Goal: Task Accomplishment & Management: Use online tool/utility

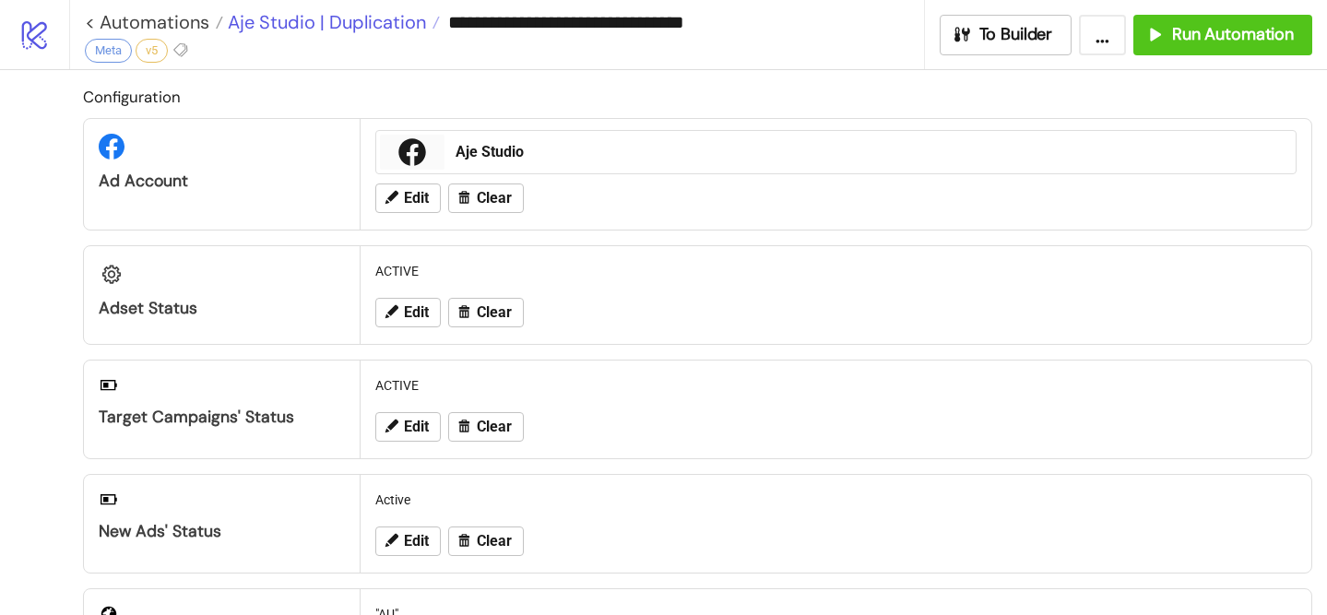
click at [375, 18] on span "Aje Studio | Duplication" at bounding box center [324, 22] width 203 height 24
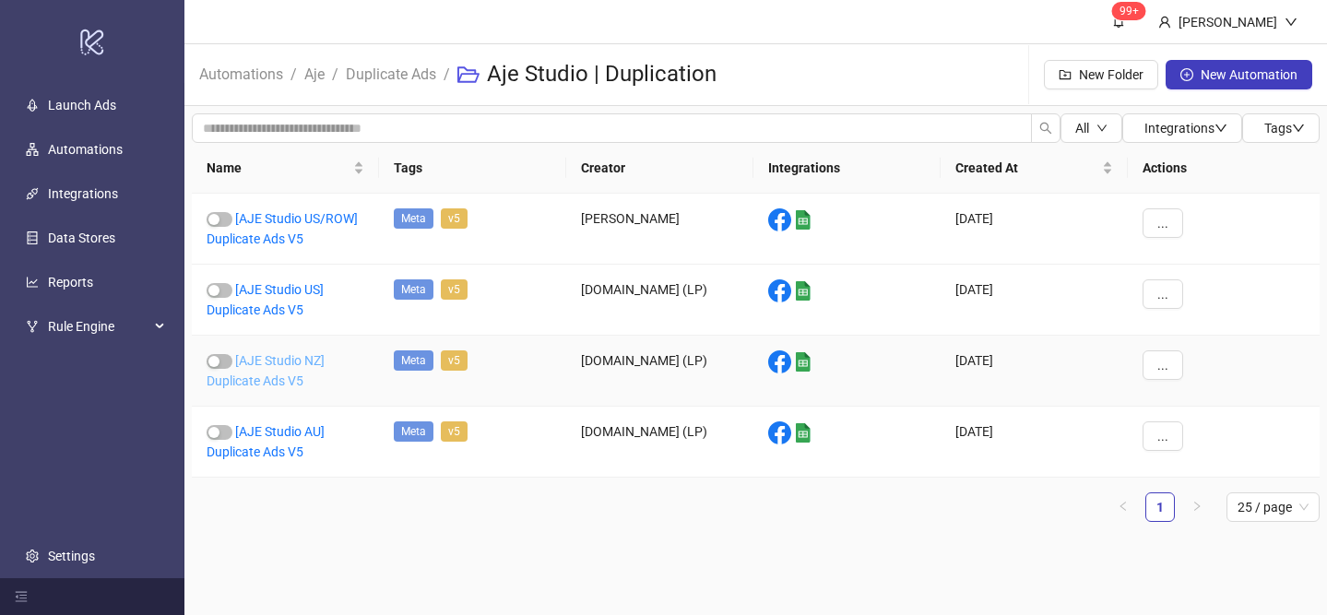
click at [300, 360] on link "[AJE Studio NZ] Duplicate Ads V5" at bounding box center [266, 370] width 118 height 35
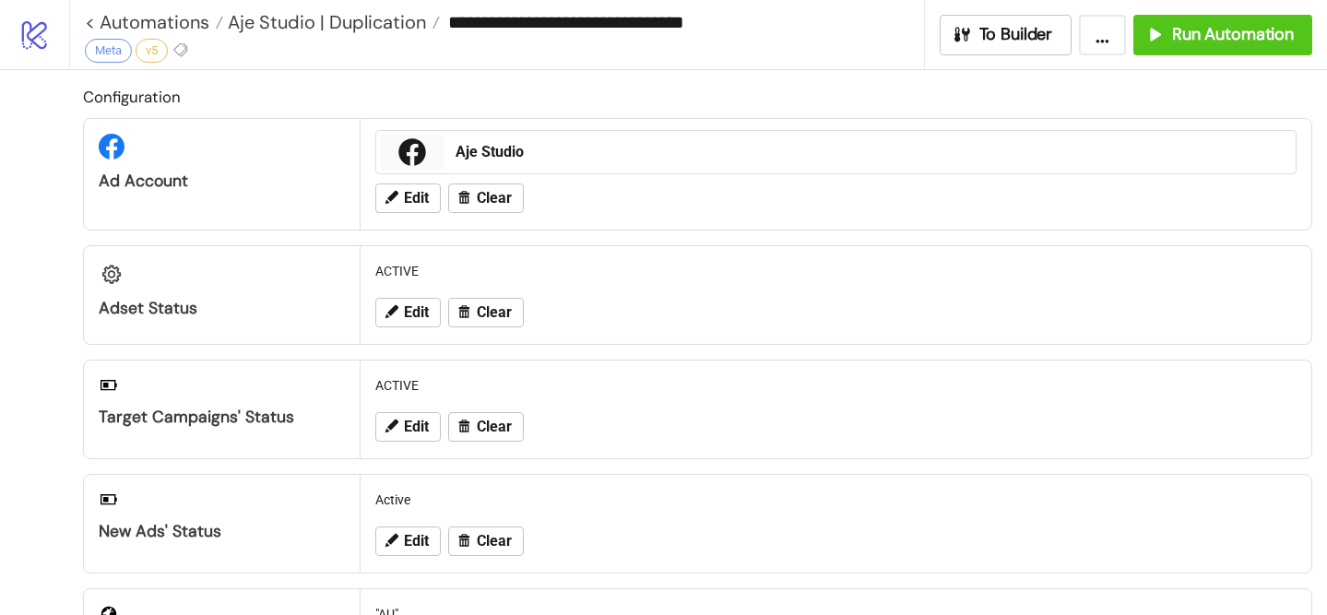
type input "**********"
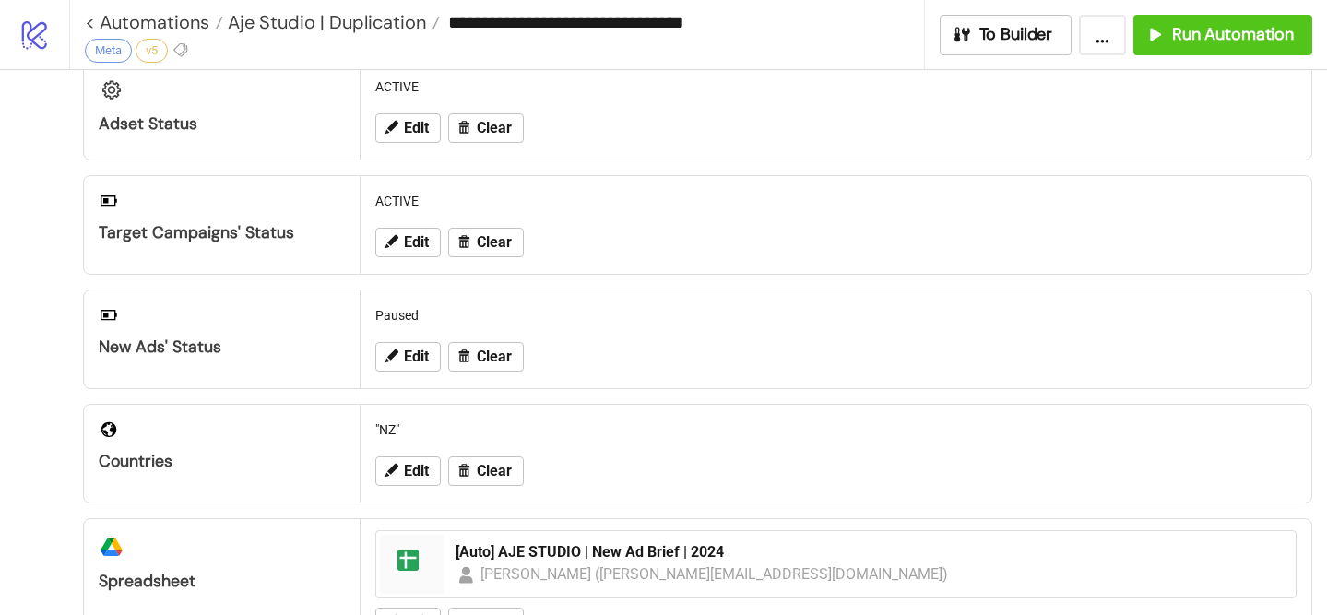
scroll to position [201, 0]
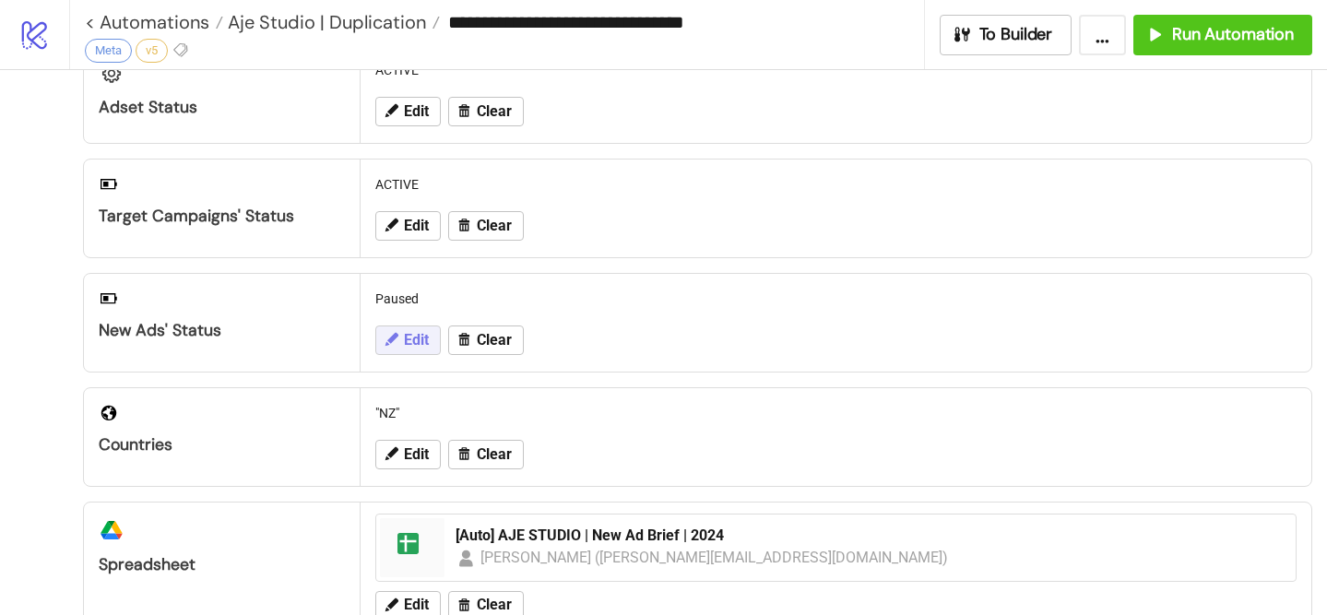
click at [424, 345] on span "Edit" at bounding box center [416, 340] width 25 height 17
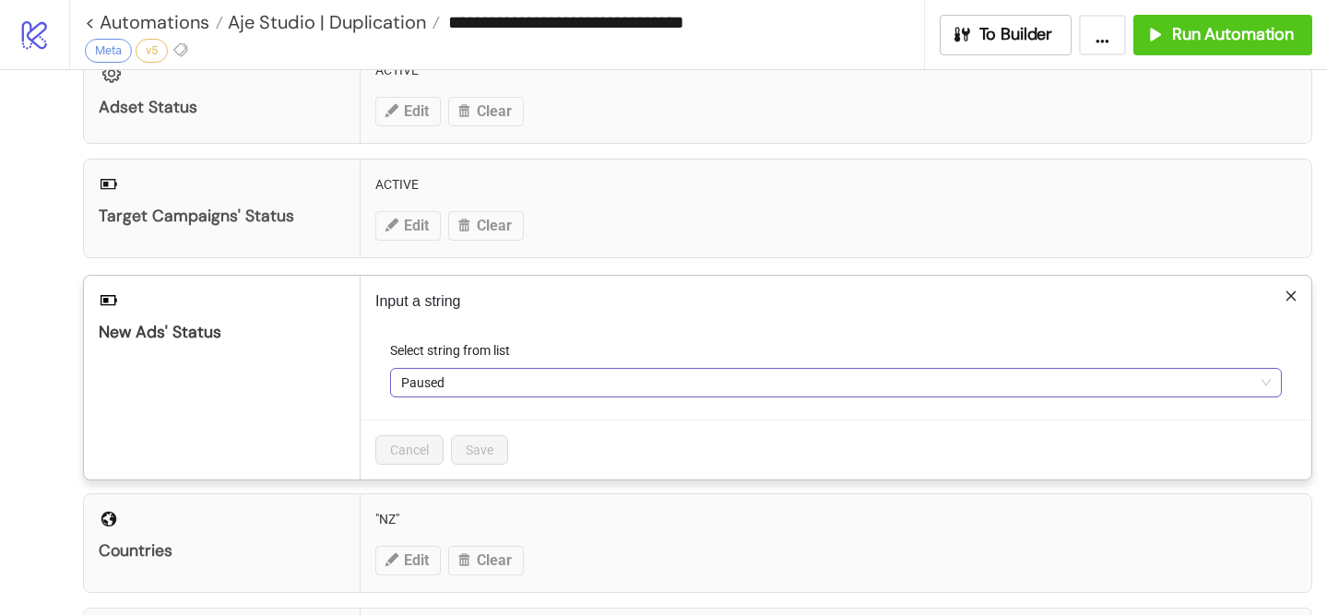
click at [452, 389] on span "Paused" at bounding box center [835, 383] width 869 height 28
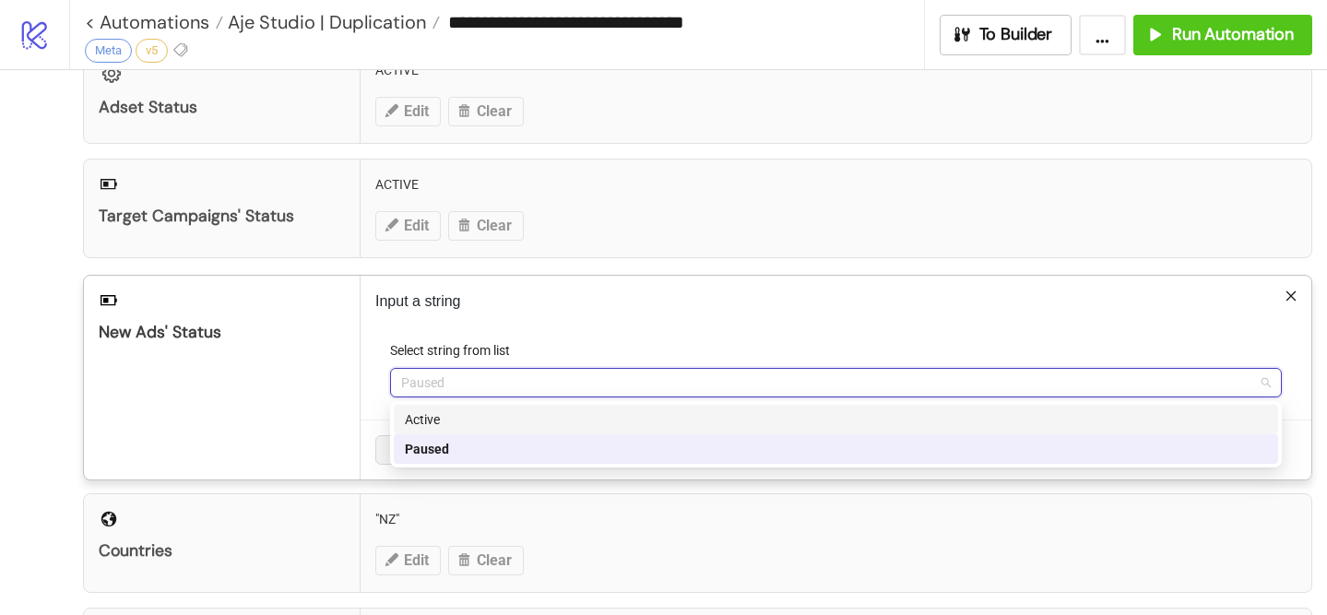
click at [481, 422] on div "Active" at bounding box center [836, 419] width 862 height 20
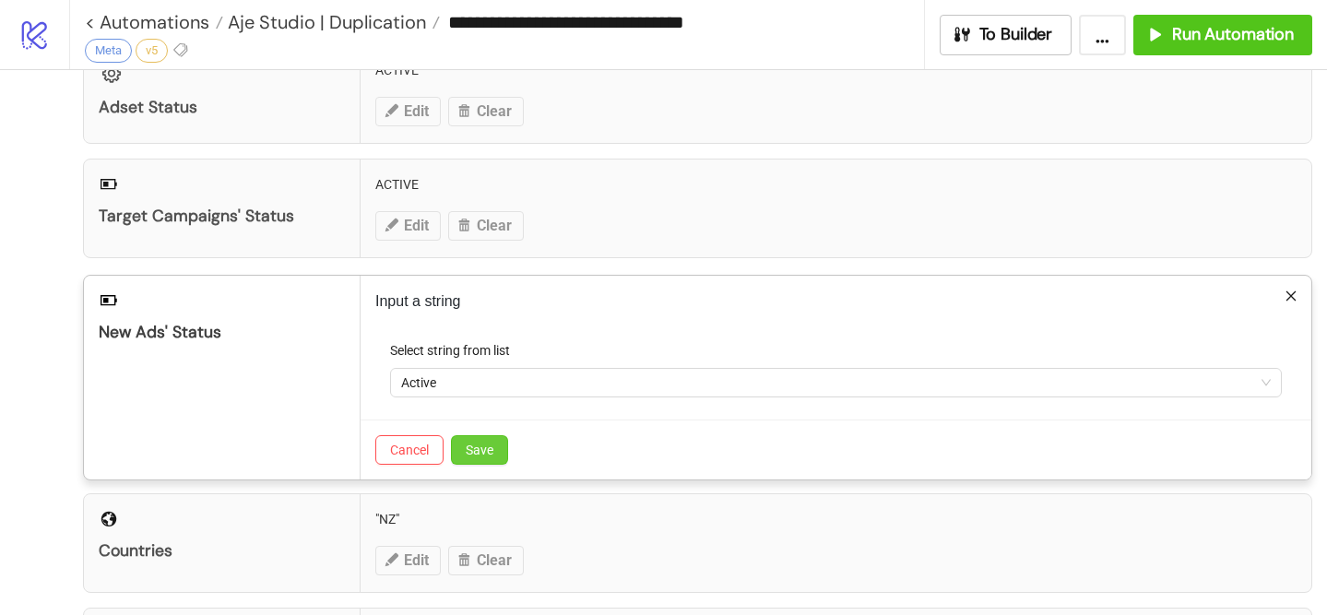
click at [483, 446] on span "Save" at bounding box center [480, 450] width 28 height 15
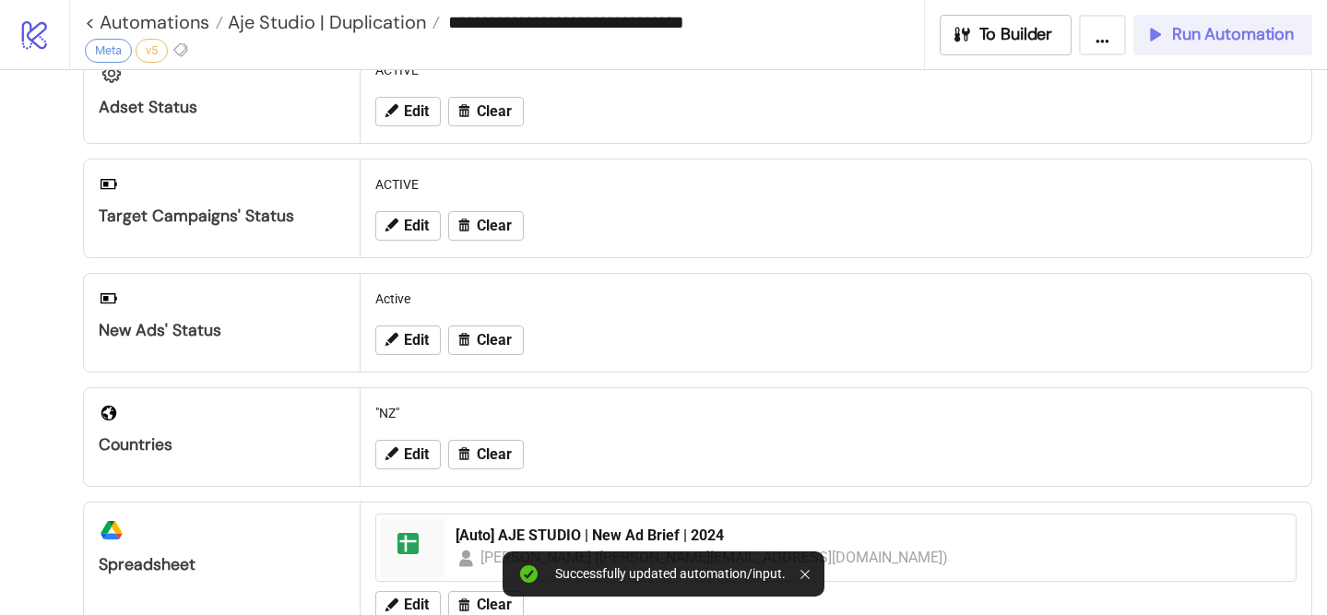
click at [1186, 40] on span "Run Automation" at bounding box center [1233, 34] width 122 height 21
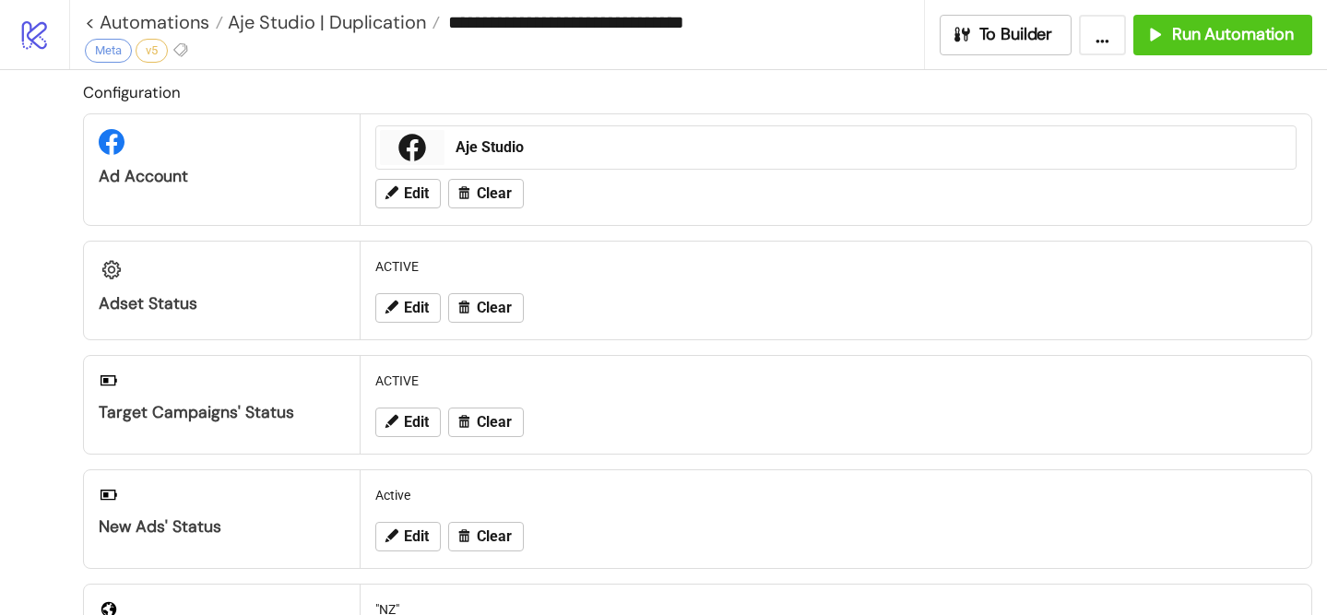
scroll to position [0, 0]
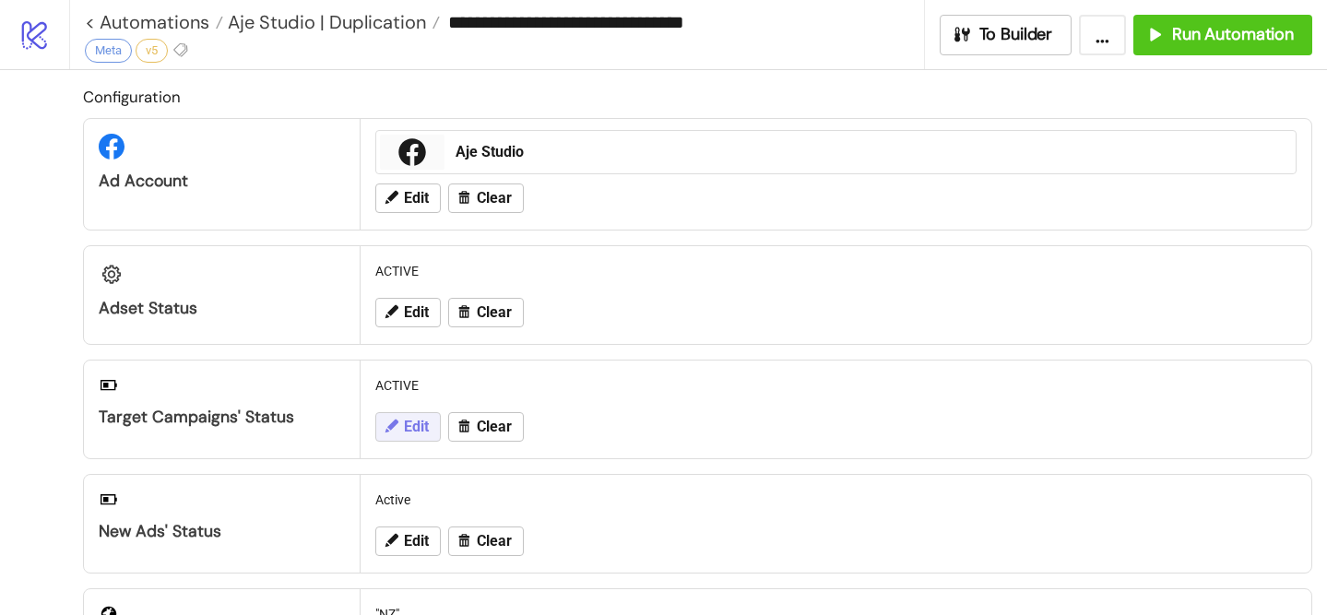
click at [422, 428] on span "Edit" at bounding box center [416, 427] width 25 height 17
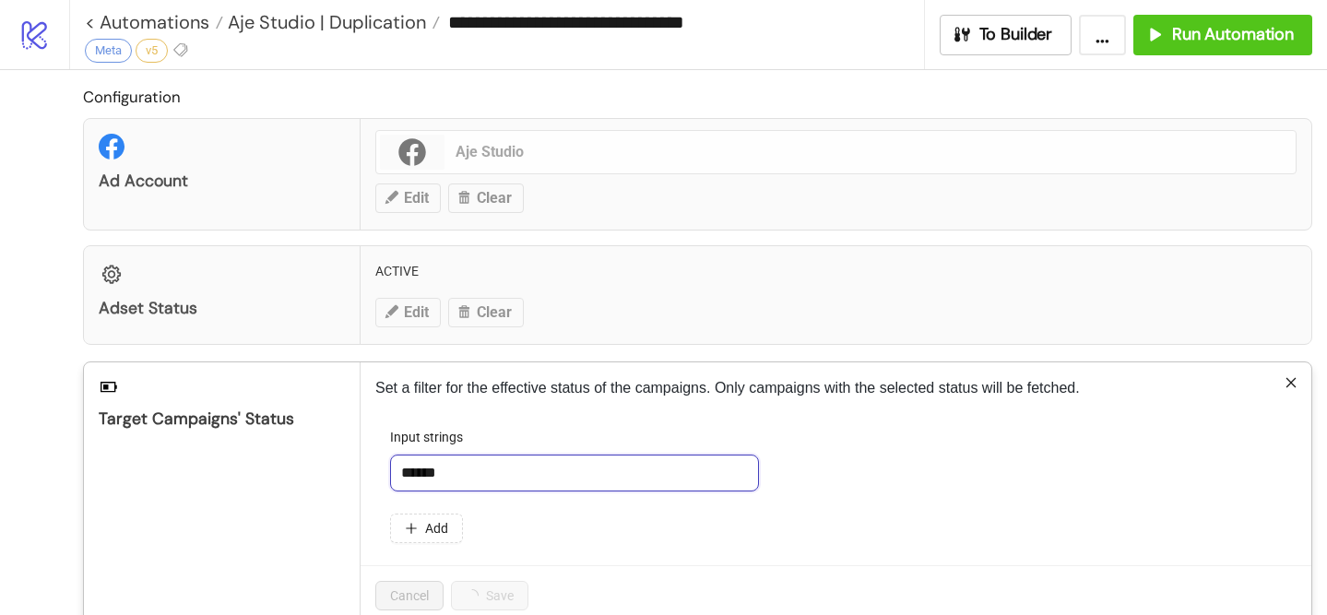
click at [509, 478] on input "******" at bounding box center [574, 472] width 369 height 37
click at [437, 527] on span "Add" at bounding box center [436, 528] width 23 height 15
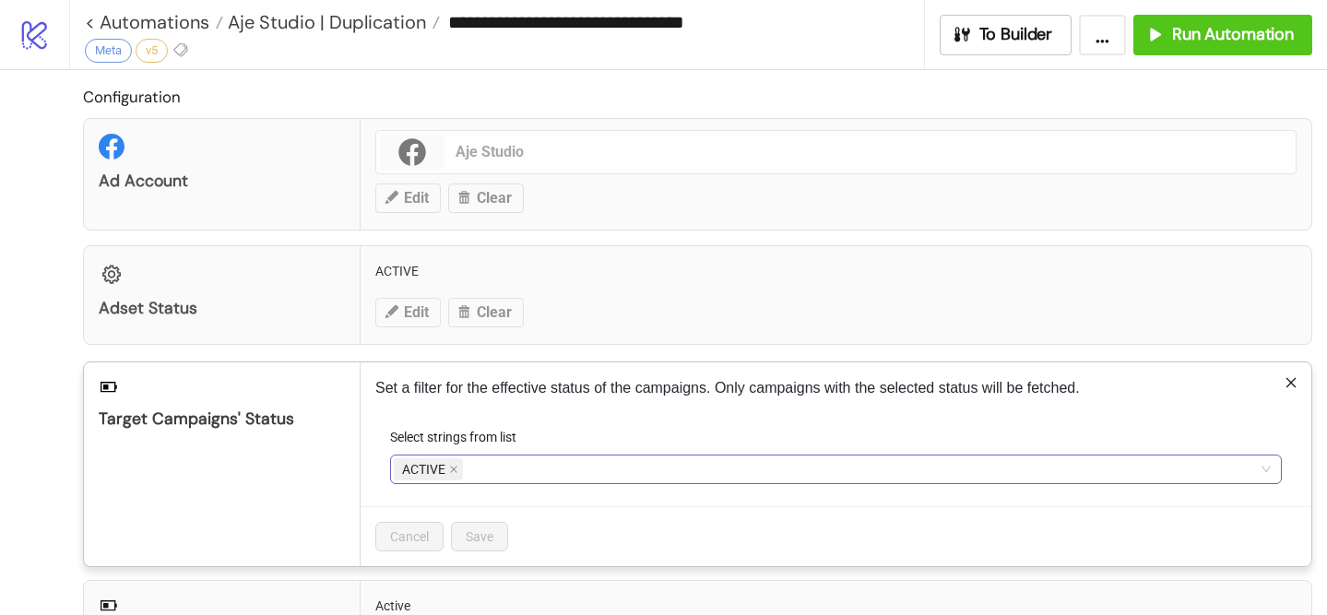
click at [523, 468] on div "ACTIVE" at bounding box center [826, 469] width 865 height 26
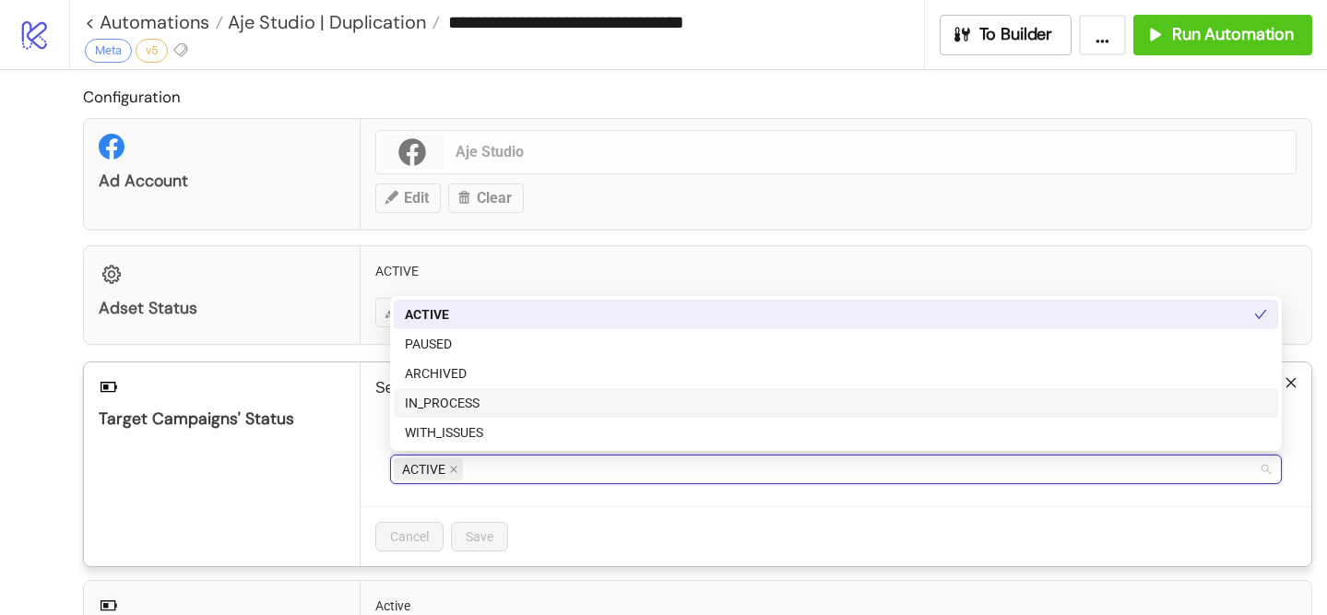
click at [531, 394] on div "IN_PROCESS" at bounding box center [836, 403] width 862 height 20
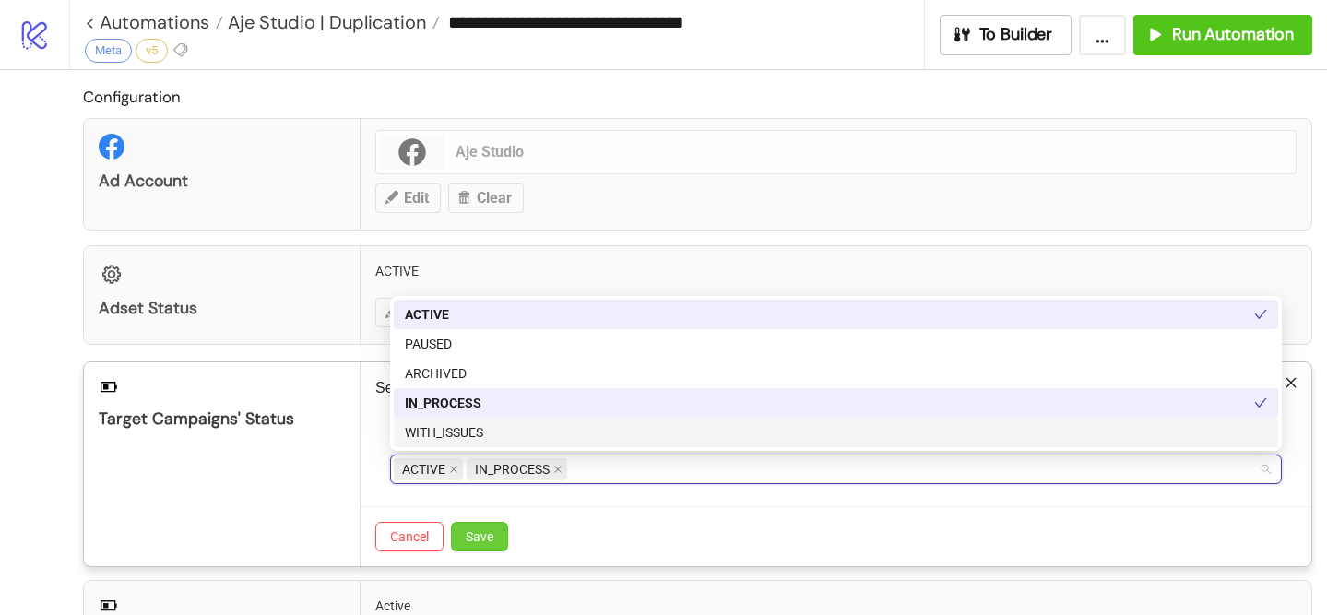
click at [486, 533] on span "Save" at bounding box center [480, 536] width 28 height 15
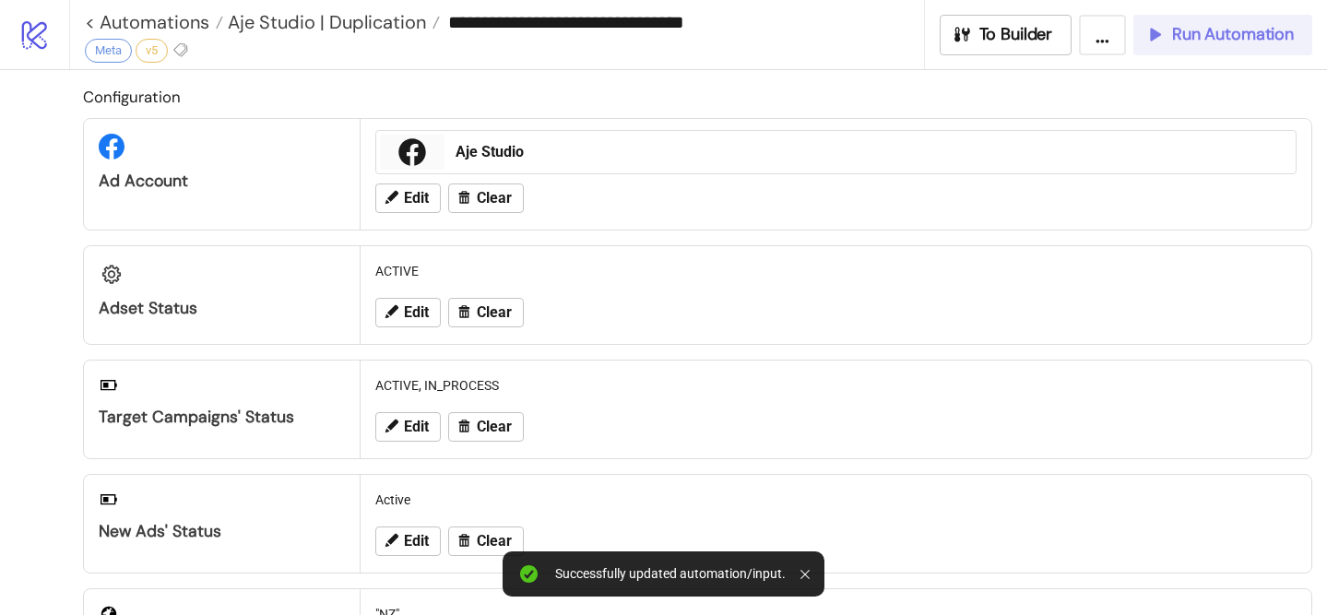
click at [1184, 42] on span "Run Automation" at bounding box center [1233, 34] width 122 height 21
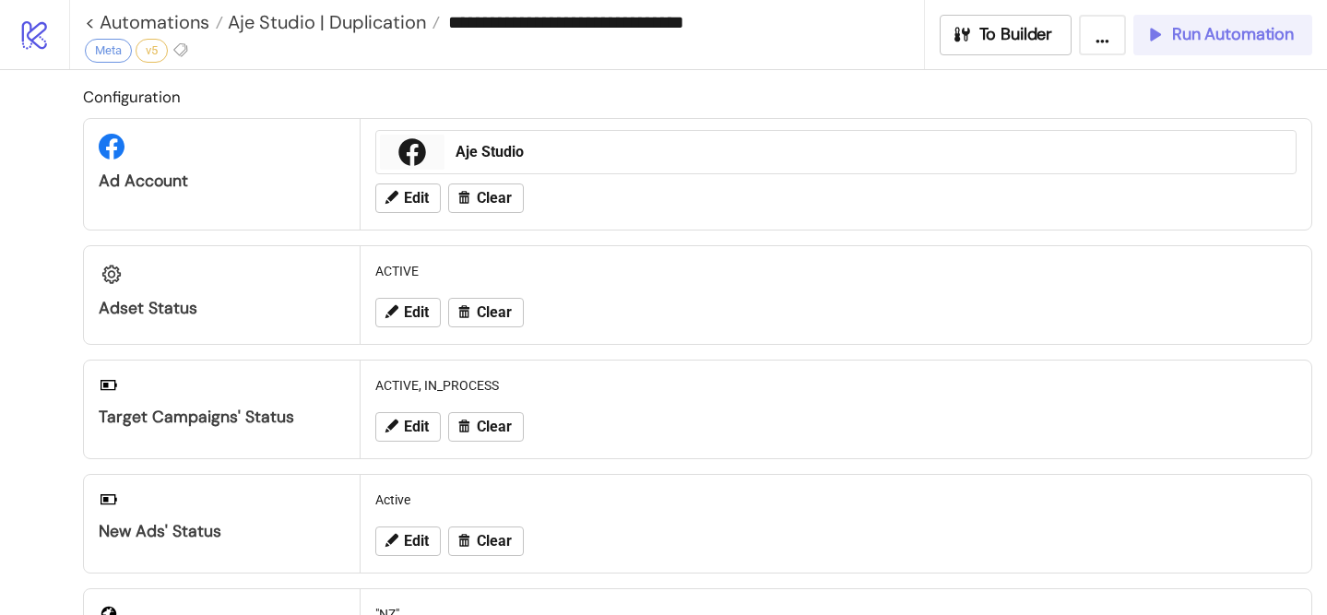
click at [1227, 52] on button "Run Automation" at bounding box center [1222, 35] width 179 height 41
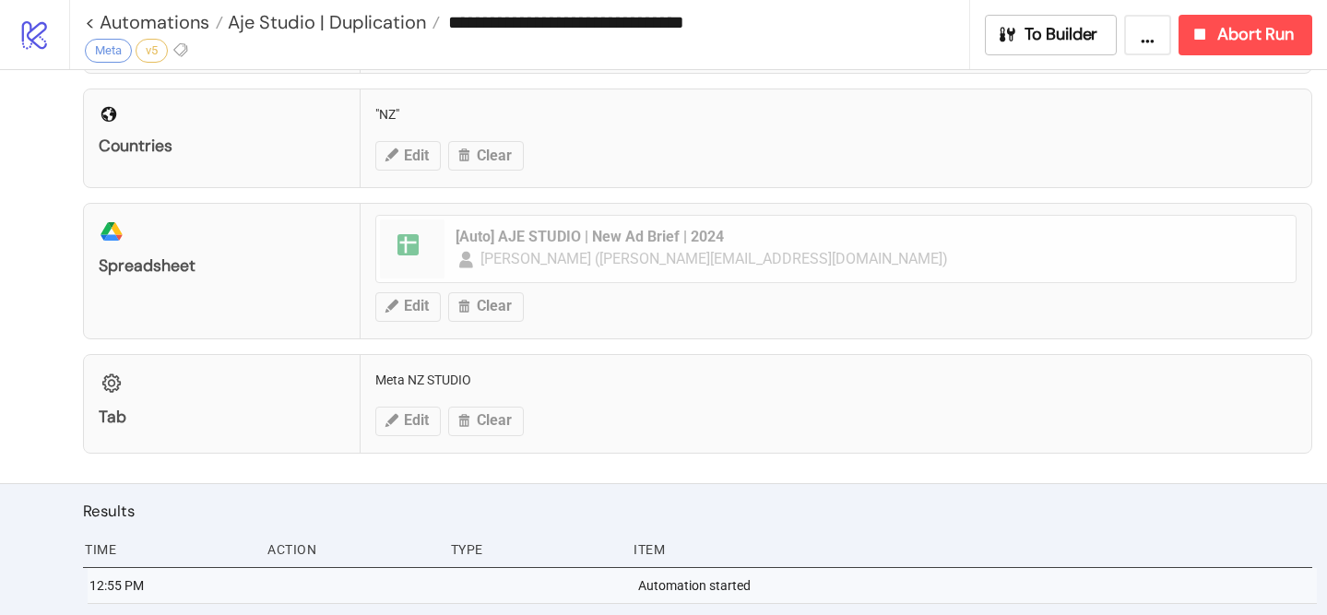
scroll to position [754, 0]
